Goal: Transaction & Acquisition: Purchase product/service

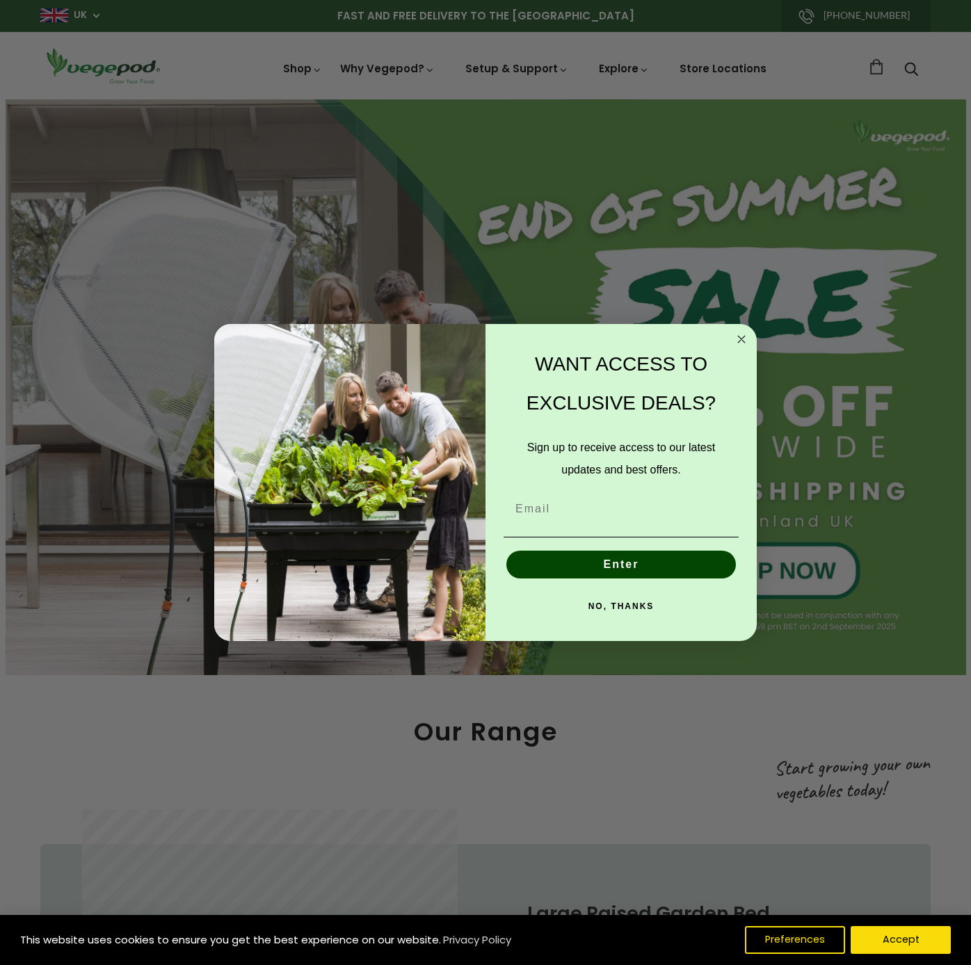
click at [740, 337] on icon "Close dialog" at bounding box center [741, 339] width 17 height 17
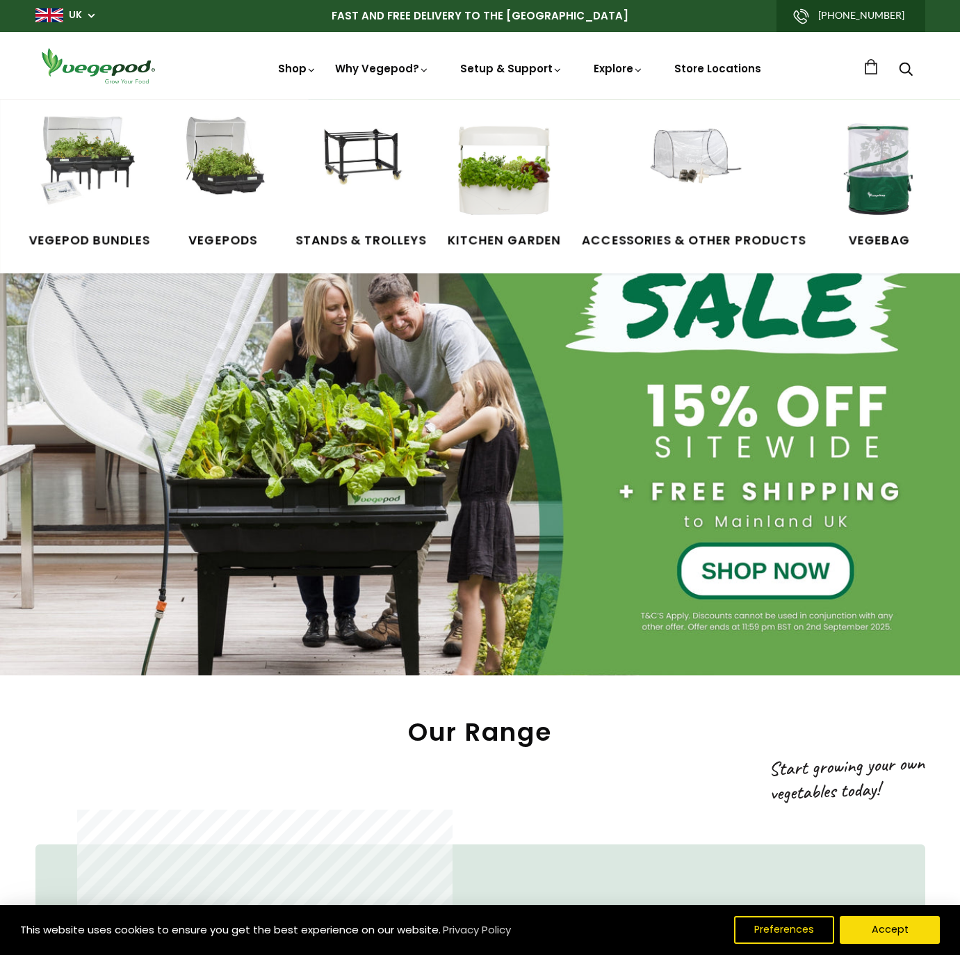
scroll to position [0, 229]
click at [104, 157] on img at bounding box center [89, 169] width 104 height 104
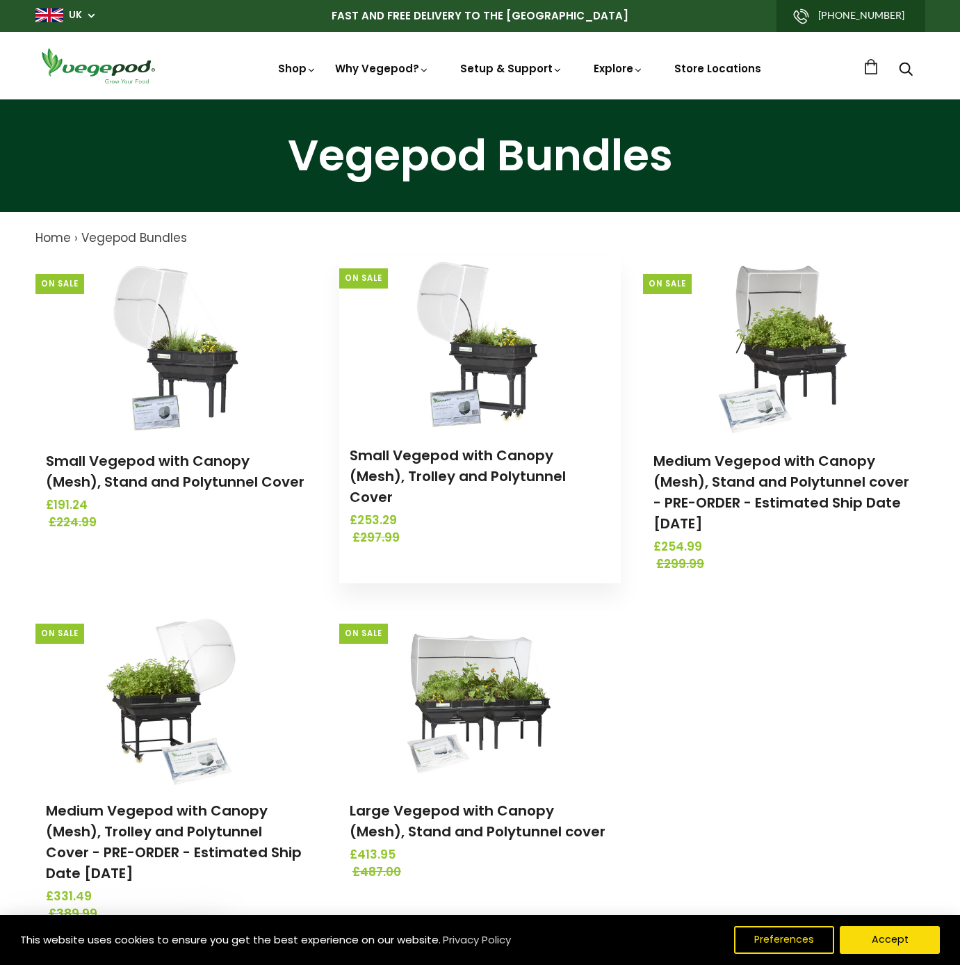
click at [467, 466] on h3 "Small Vegepod with Canopy (Mesh), Trolley and Polytunnel Cover" at bounding box center [480, 476] width 261 height 63
click at [469, 448] on link "Small Vegepod with Canopy (Mesh), Trolley and Polytunnel Cover" at bounding box center [458, 476] width 216 height 61
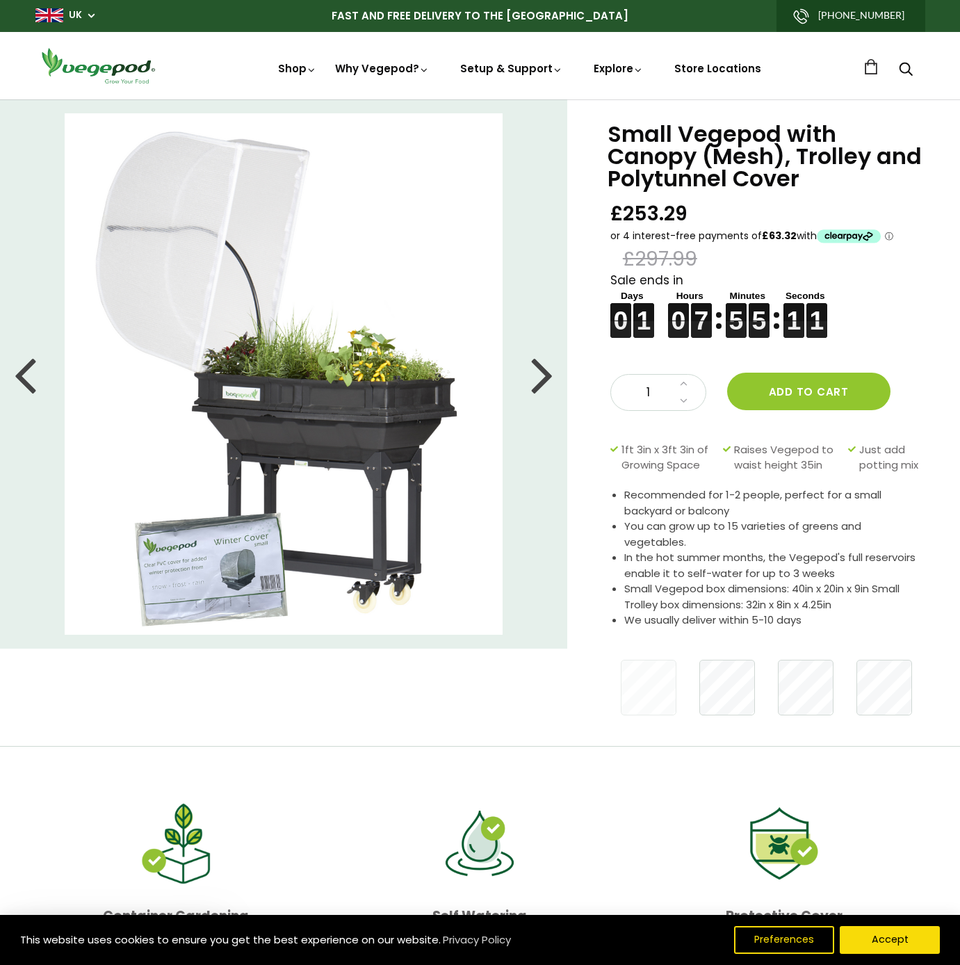
click at [544, 379] on div at bounding box center [542, 374] width 22 height 63
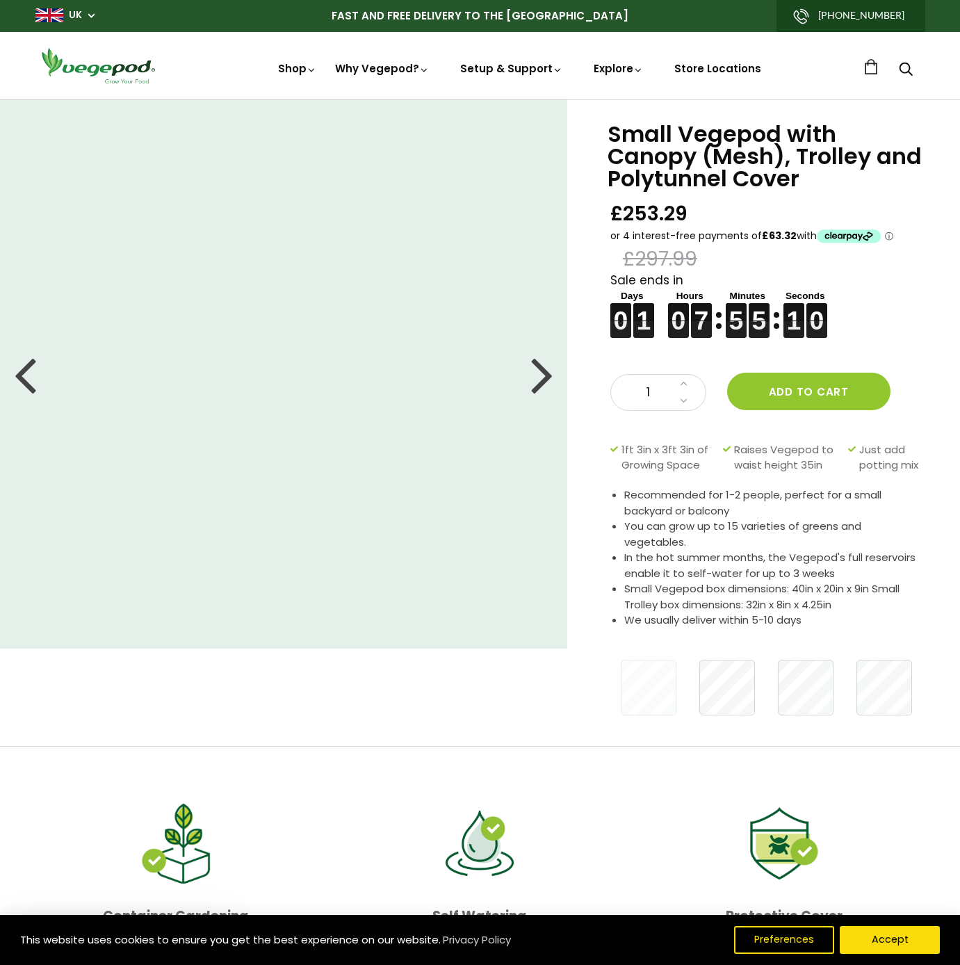
click at [544, 379] on div at bounding box center [542, 374] width 22 height 63
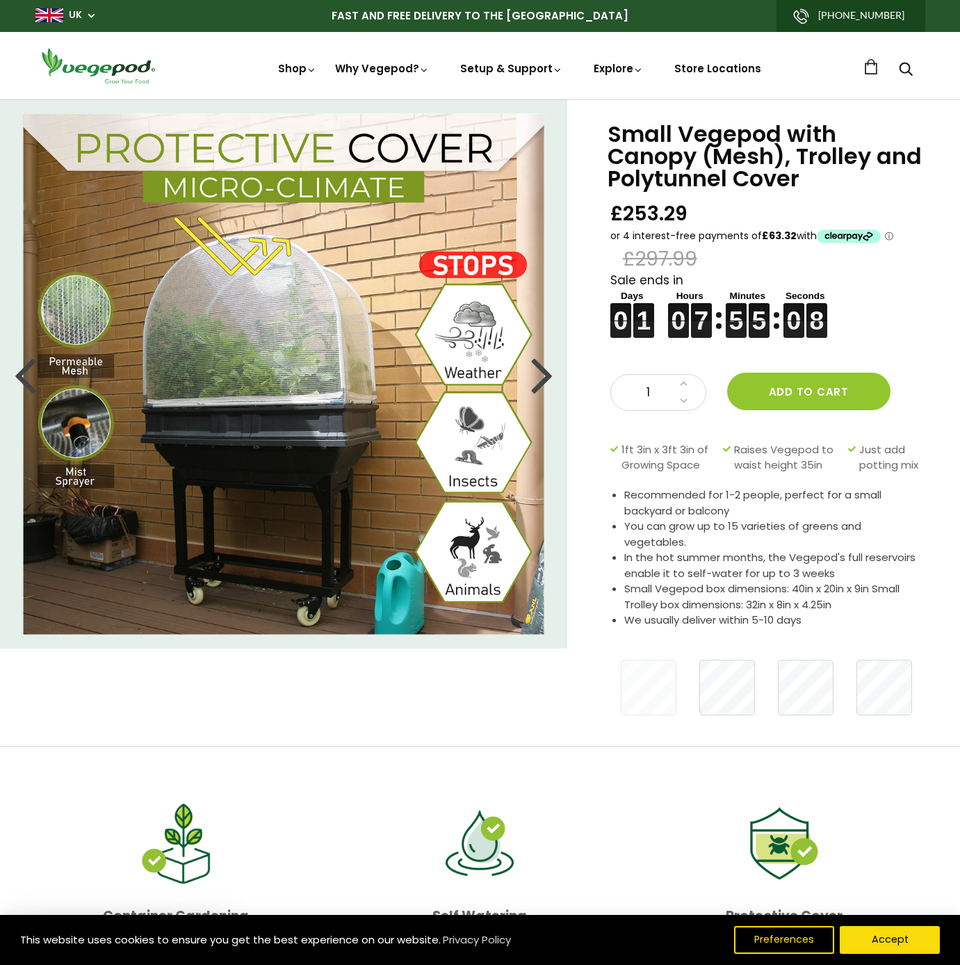
click at [544, 379] on div at bounding box center [542, 374] width 22 height 63
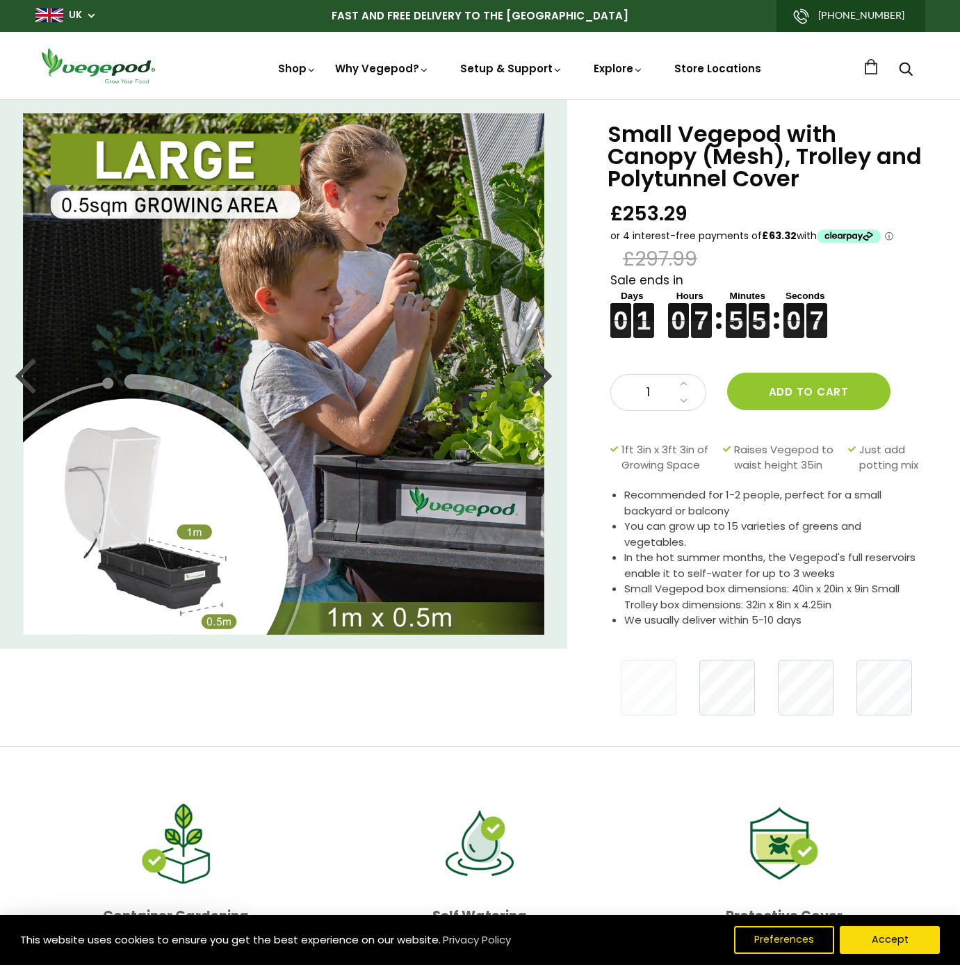
click at [544, 379] on div at bounding box center [542, 374] width 22 height 63
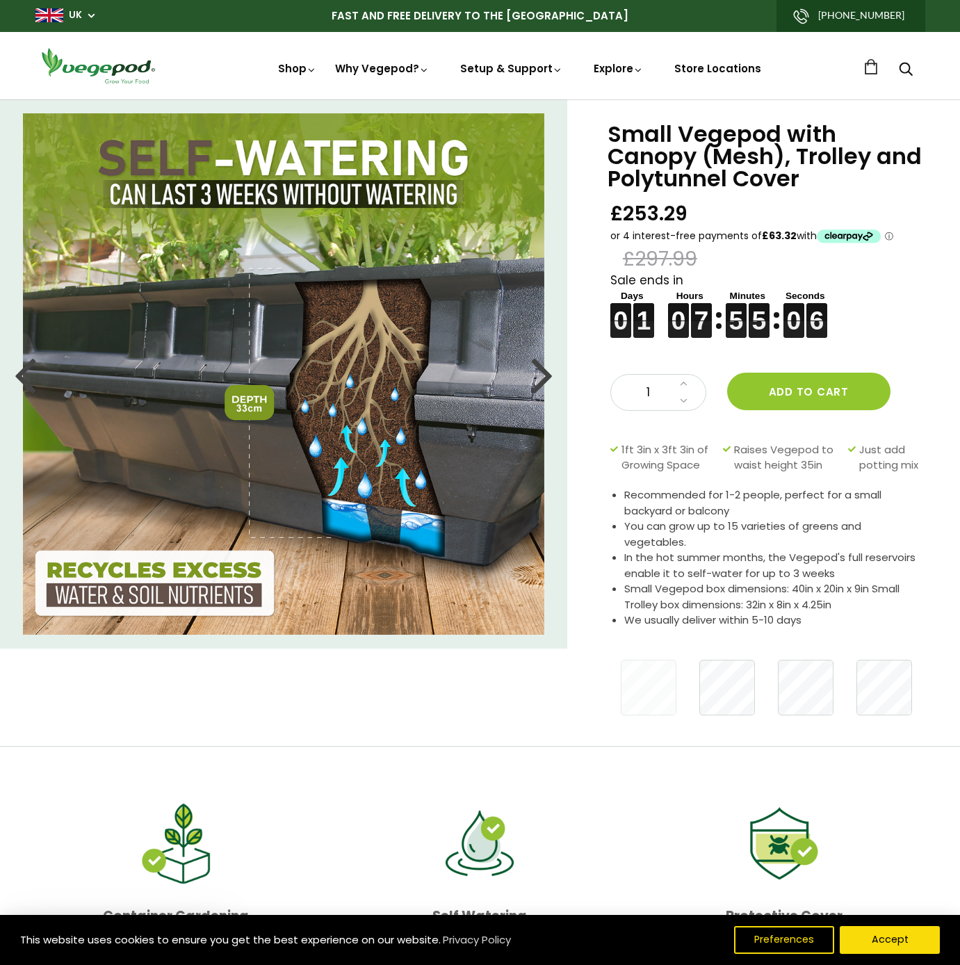
click at [544, 379] on div at bounding box center [542, 374] width 22 height 63
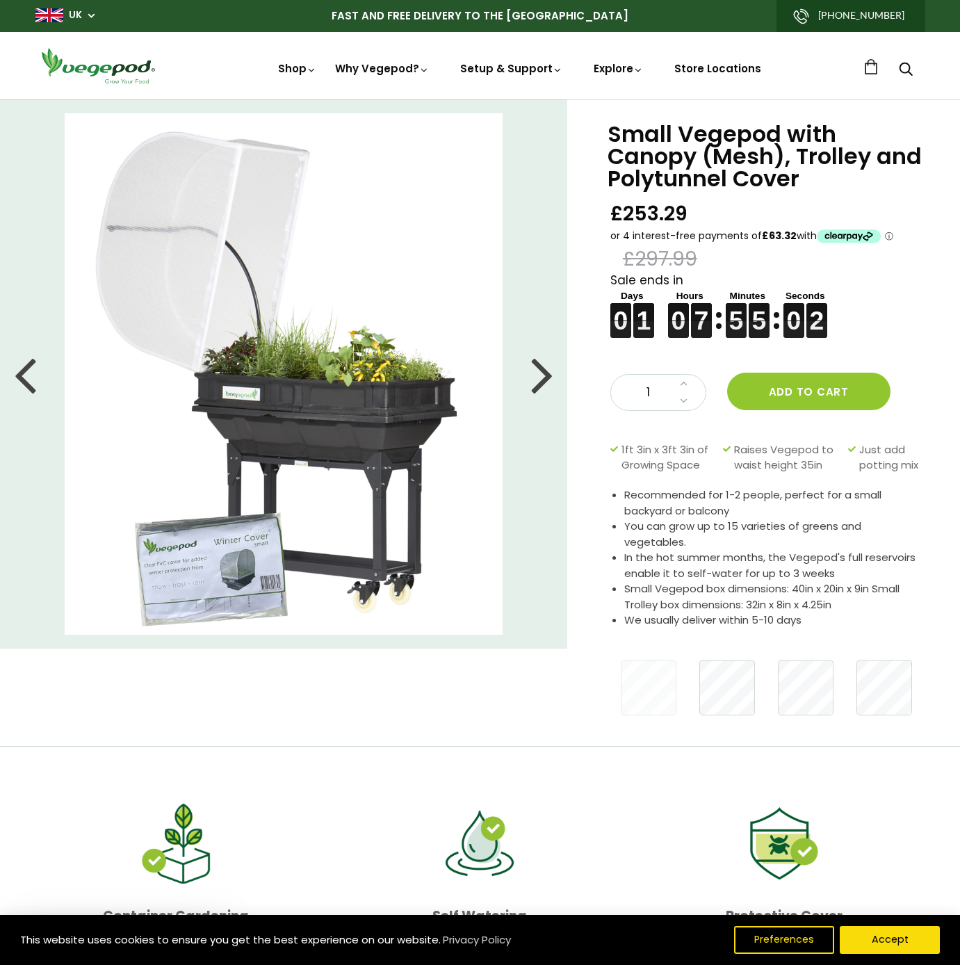
click at [544, 379] on div at bounding box center [542, 374] width 22 height 63
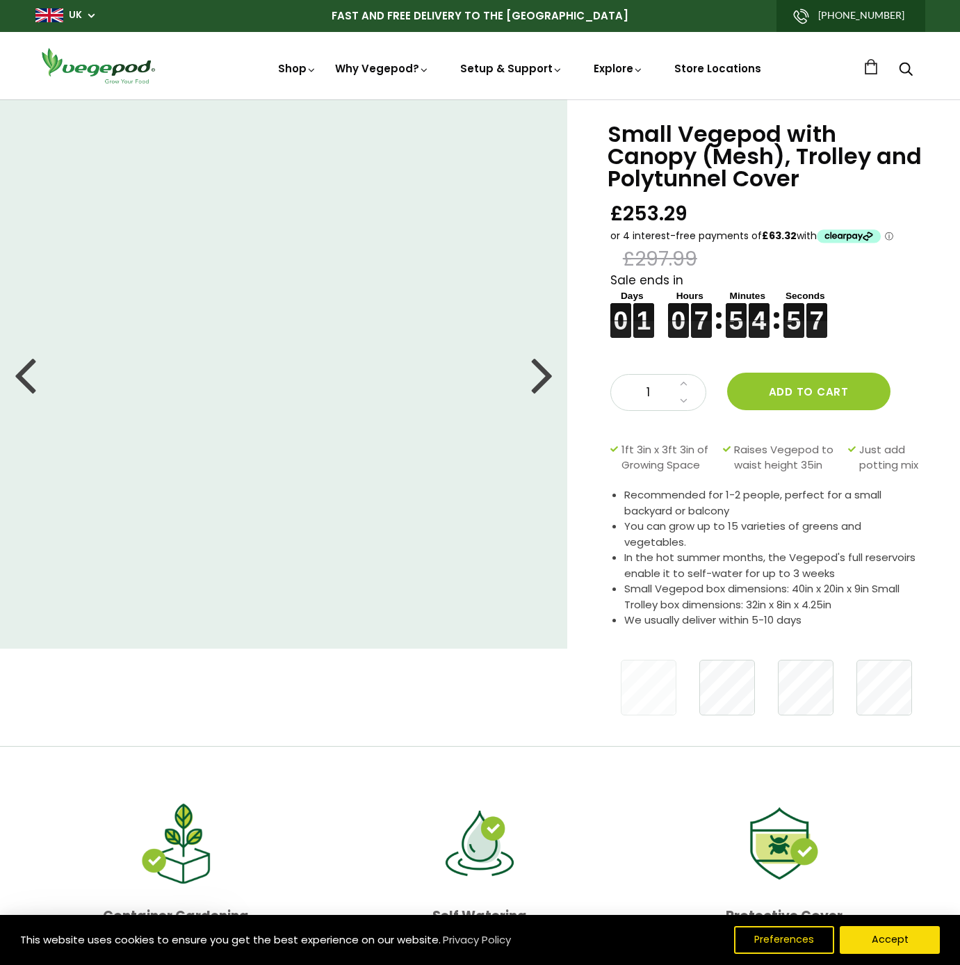
click at [536, 375] on div at bounding box center [542, 374] width 22 height 63
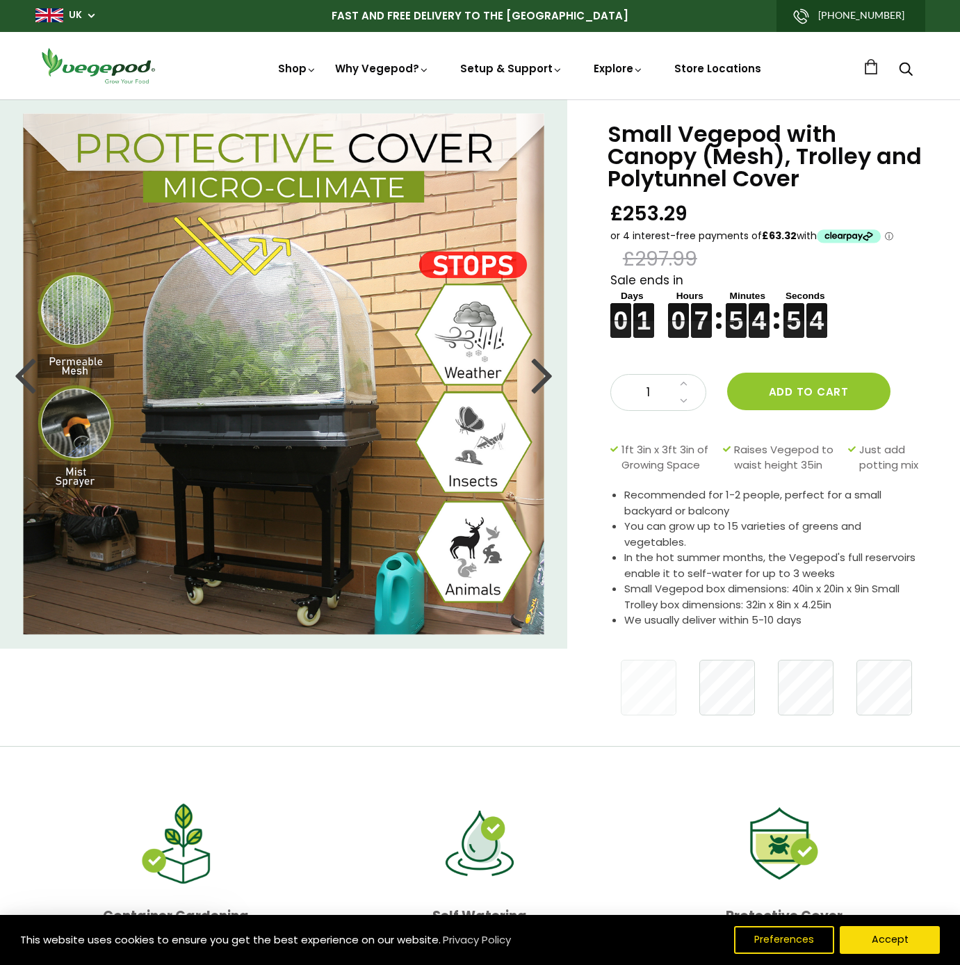
click at [536, 375] on div at bounding box center [542, 374] width 22 height 63
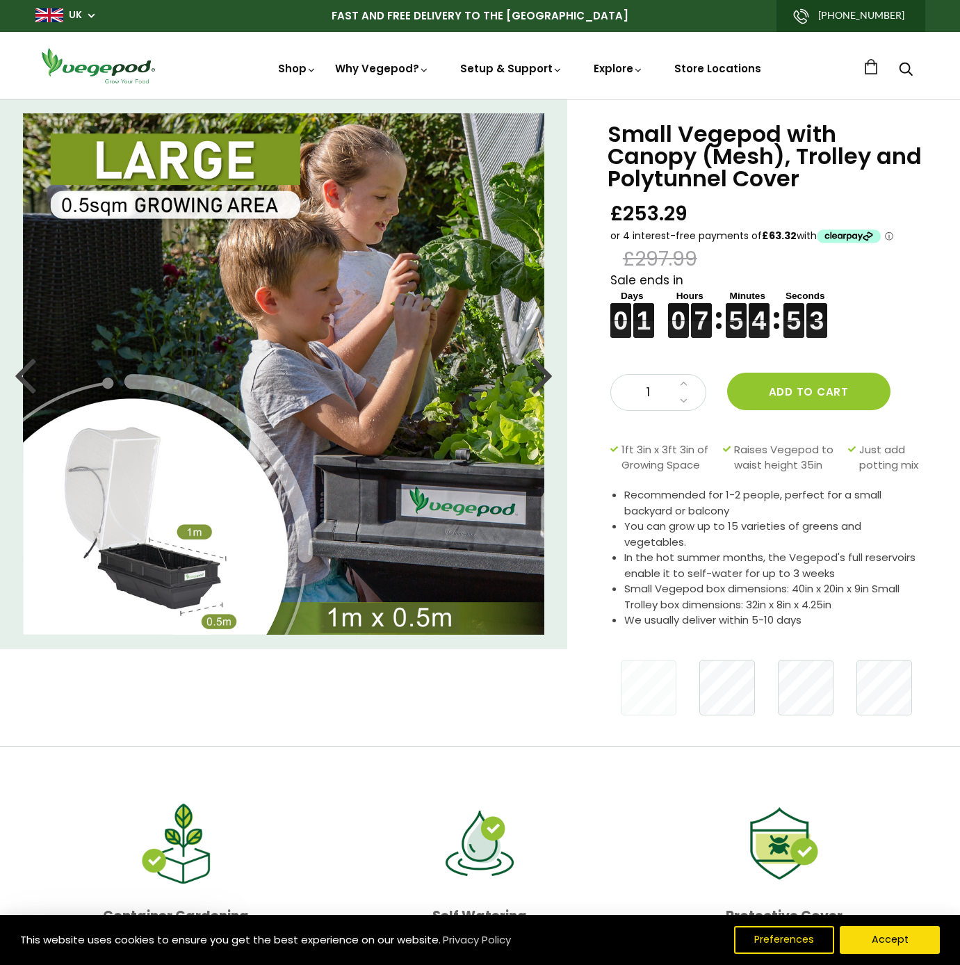
click at [536, 375] on div at bounding box center [542, 374] width 22 height 63
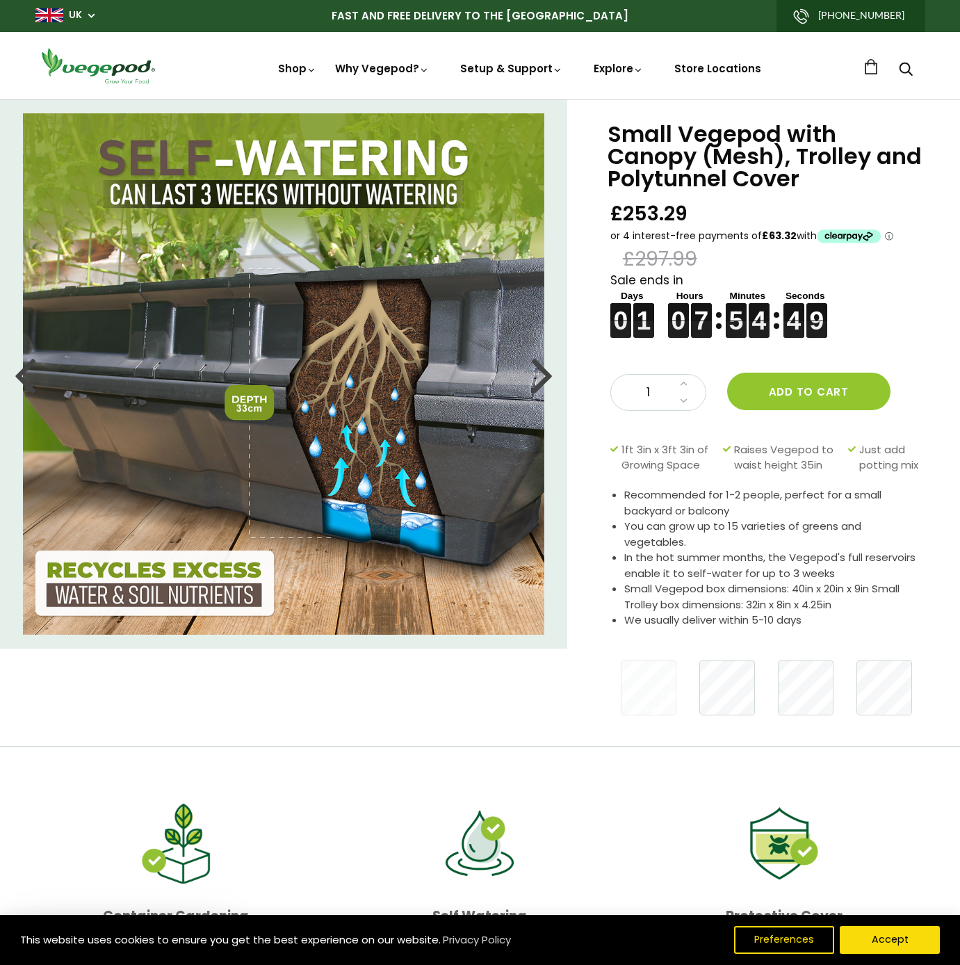
click at [549, 376] on div at bounding box center [542, 374] width 22 height 63
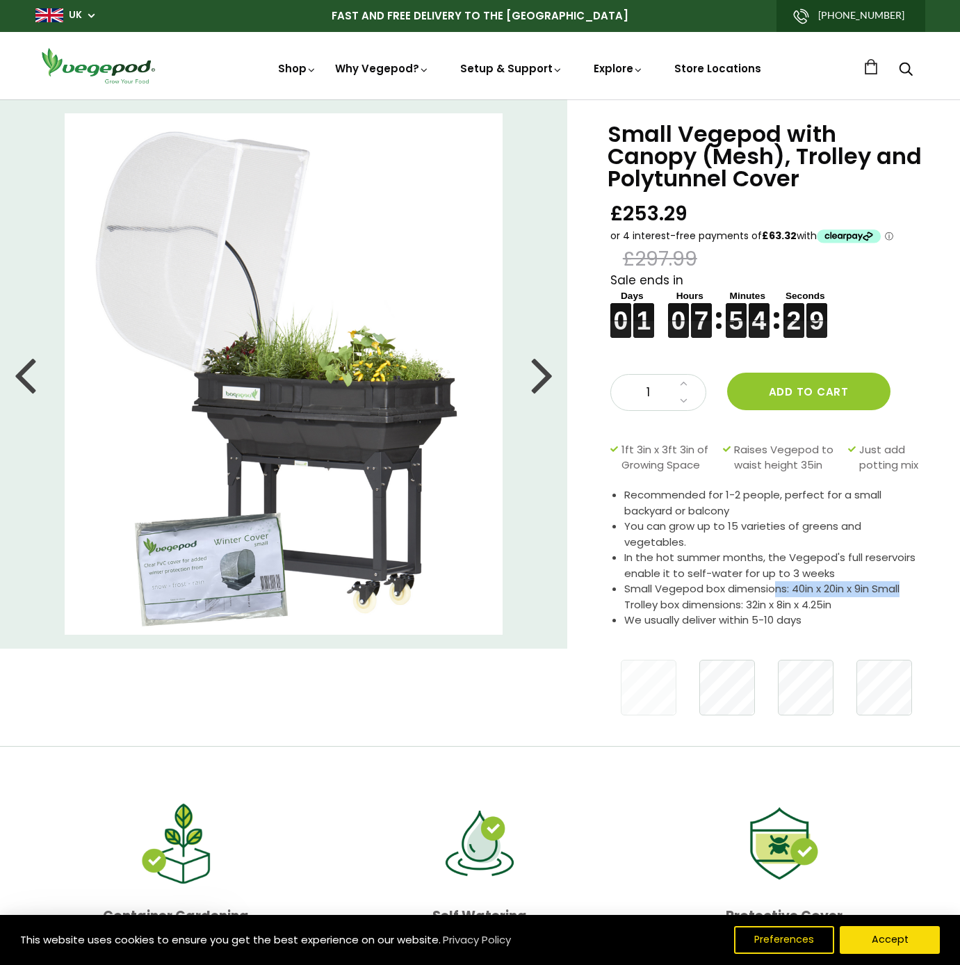
drag, startPoint x: 779, startPoint y: 572, endPoint x: 939, endPoint y: 574, distance: 159.2
click at [939, 574] on div "Small Vegepod with Canopy (Mesh), Trolley and Polytunnel Cover £253.29 £297.99 …" at bounding box center [763, 422] width 393 height 647
